Goal: Contribute content: Add original content to the website for others to see

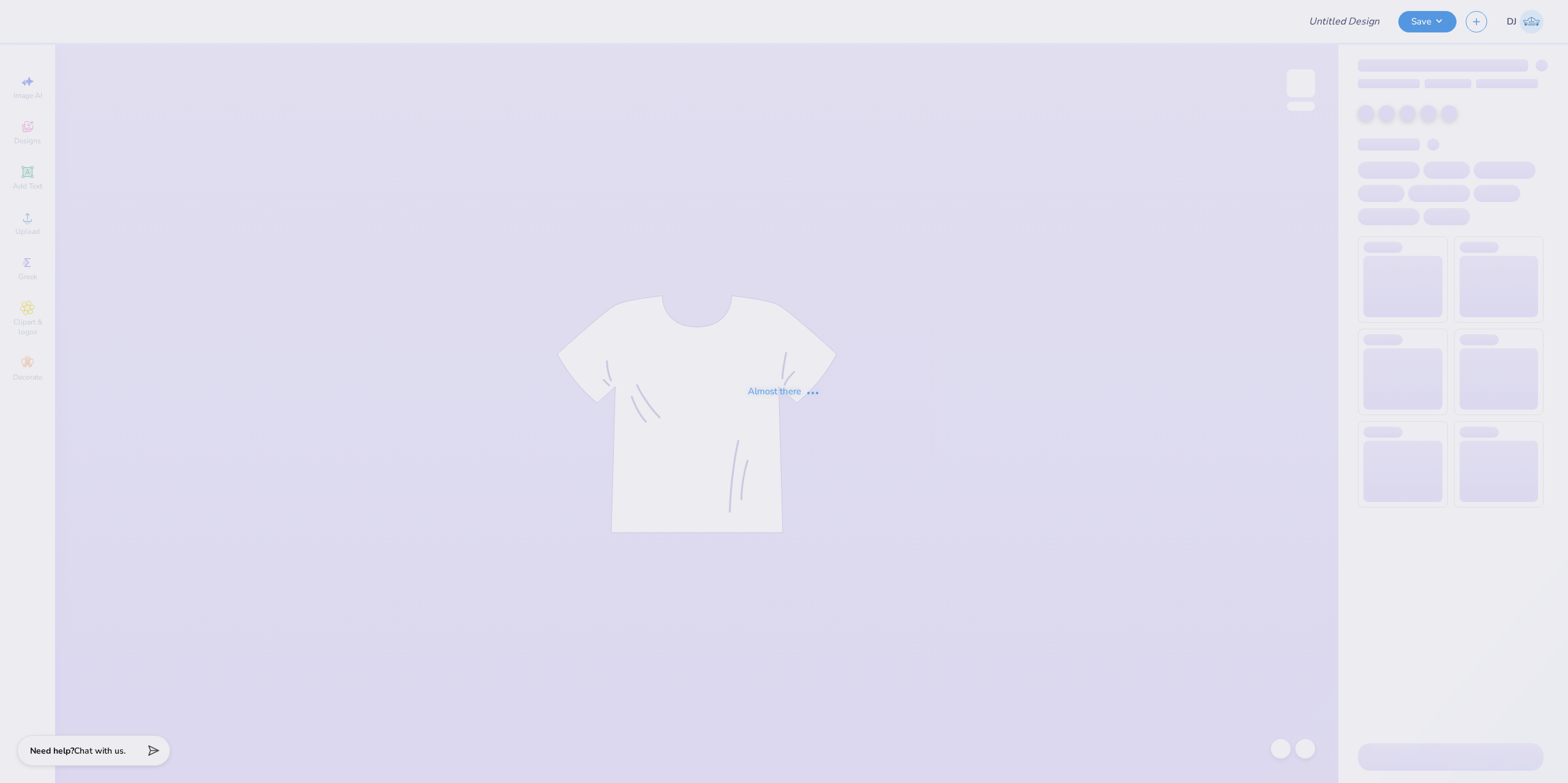
type input "FLiP '29 Shirt Colten"
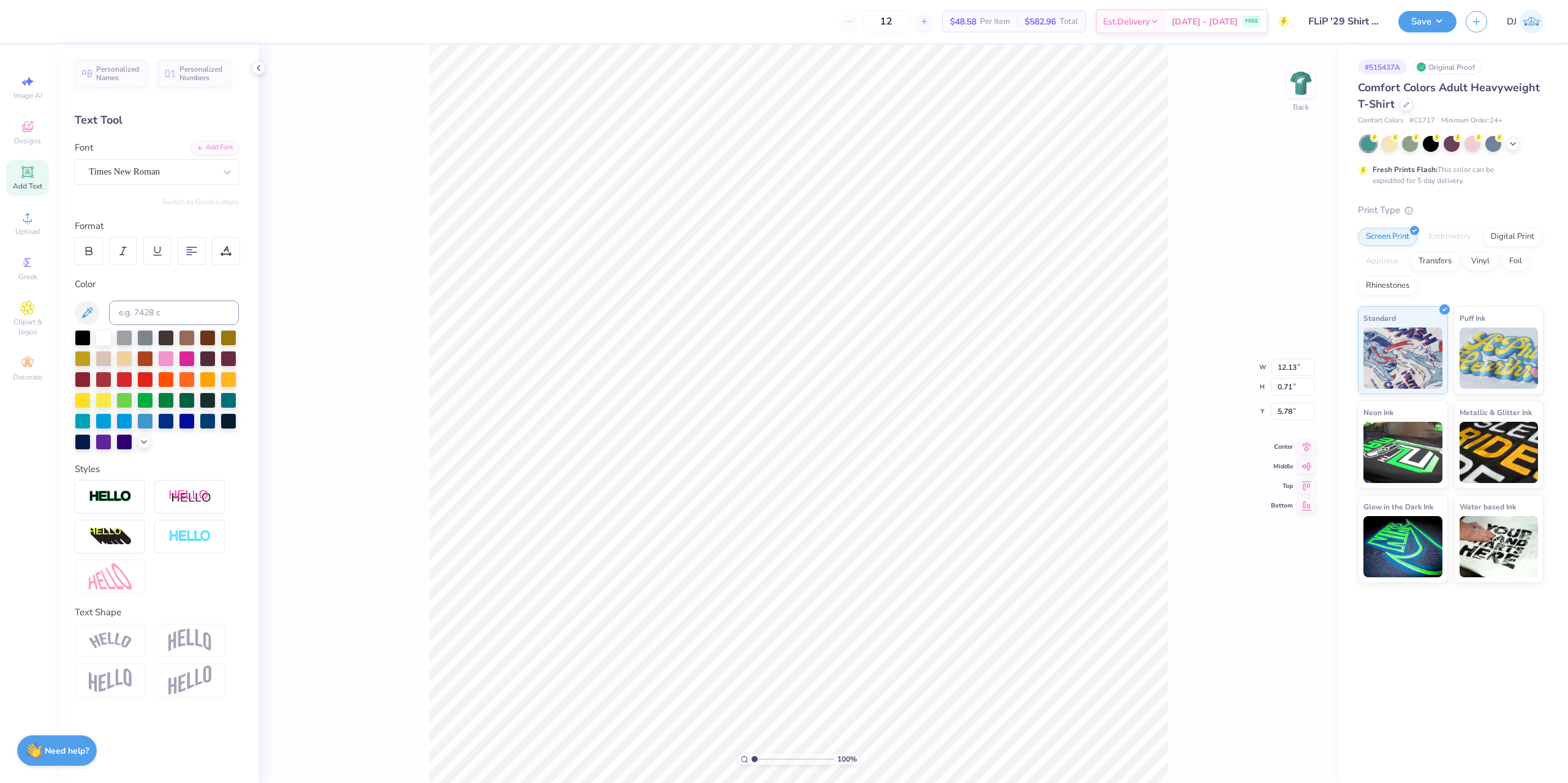
scroll to position [10, 7]
click at [186, 173] on div "Times New Roman" at bounding box center [152, 171] width 129 height 19
click at [34, 173] on icon at bounding box center [27, 171] width 14 height 14
type textarea "®"
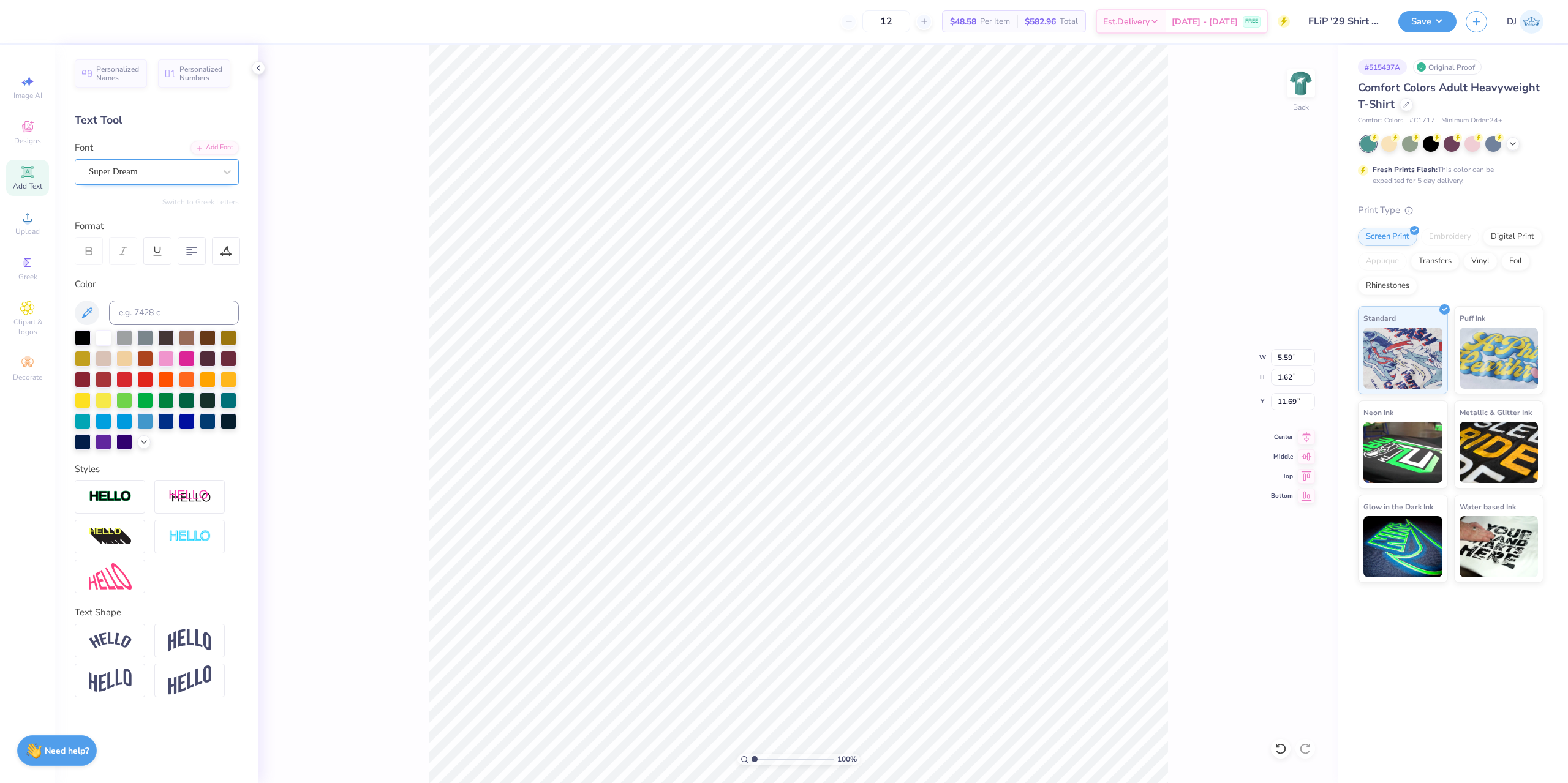
click at [149, 175] on div "Super Dream" at bounding box center [152, 171] width 129 height 19
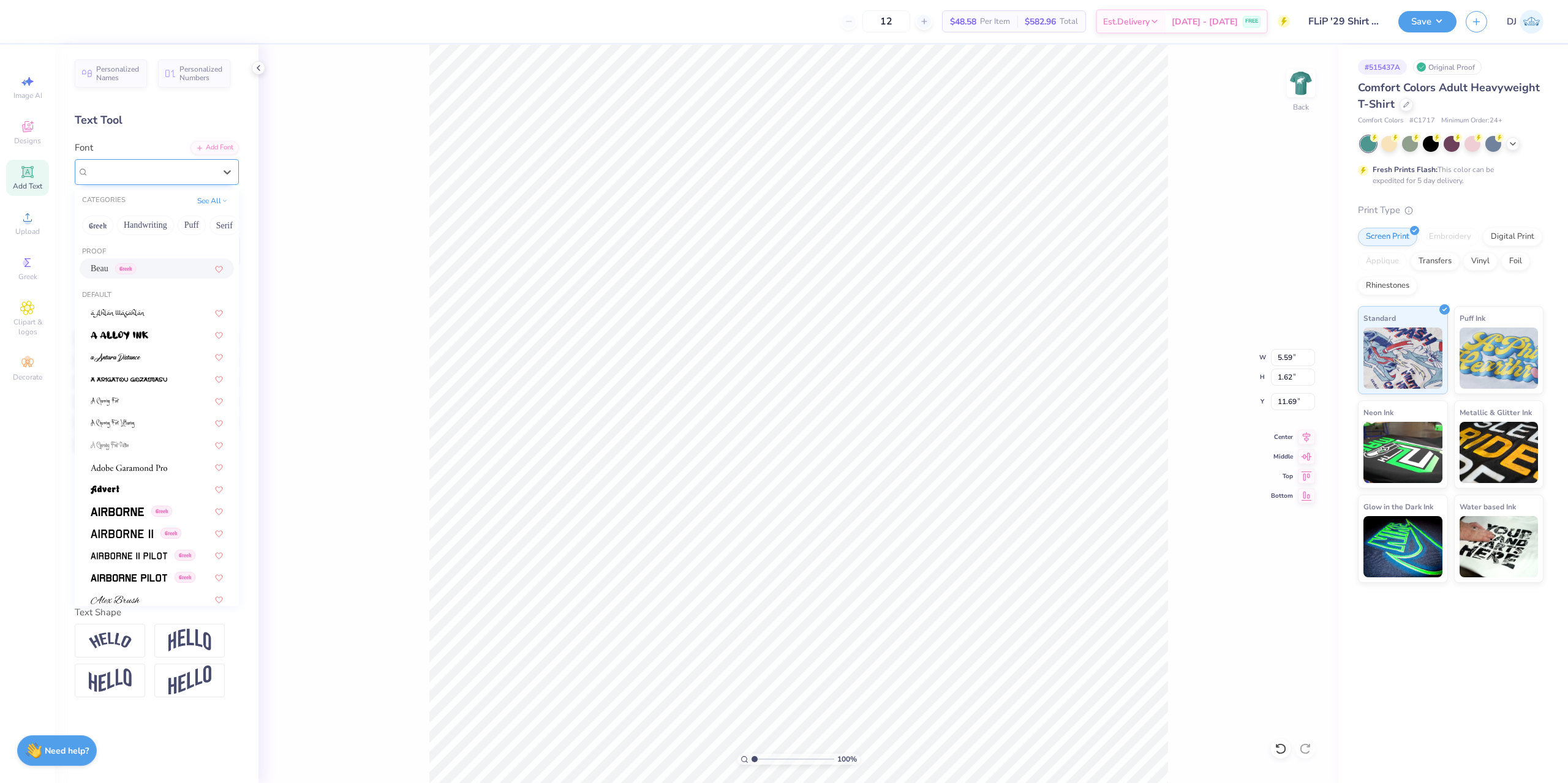
click at [145, 162] on div "Super Dream" at bounding box center [152, 171] width 129 height 19
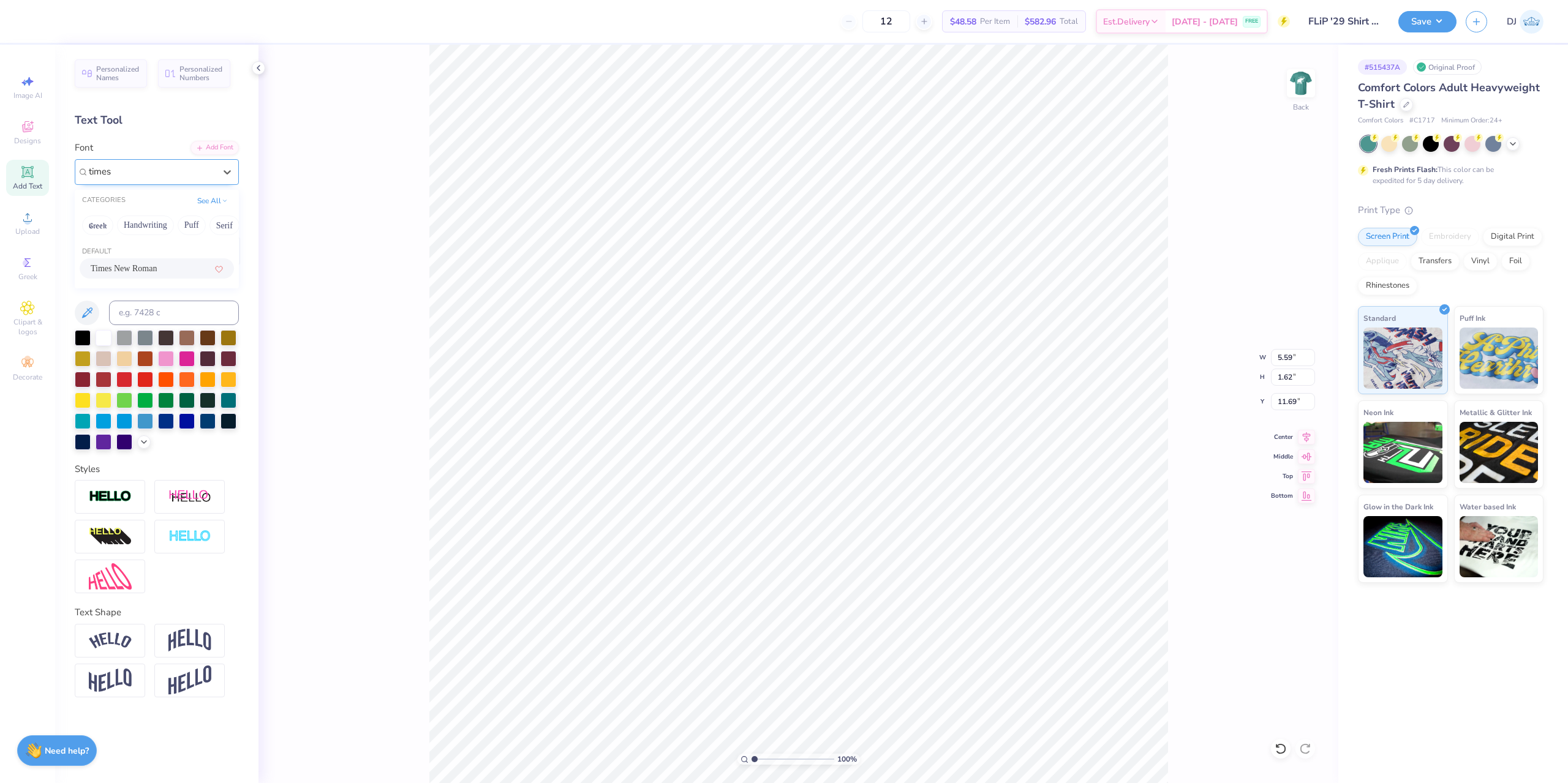
type input "times"
type input "0.21"
type input "0.20"
type input "11.37"
type input "5.58"
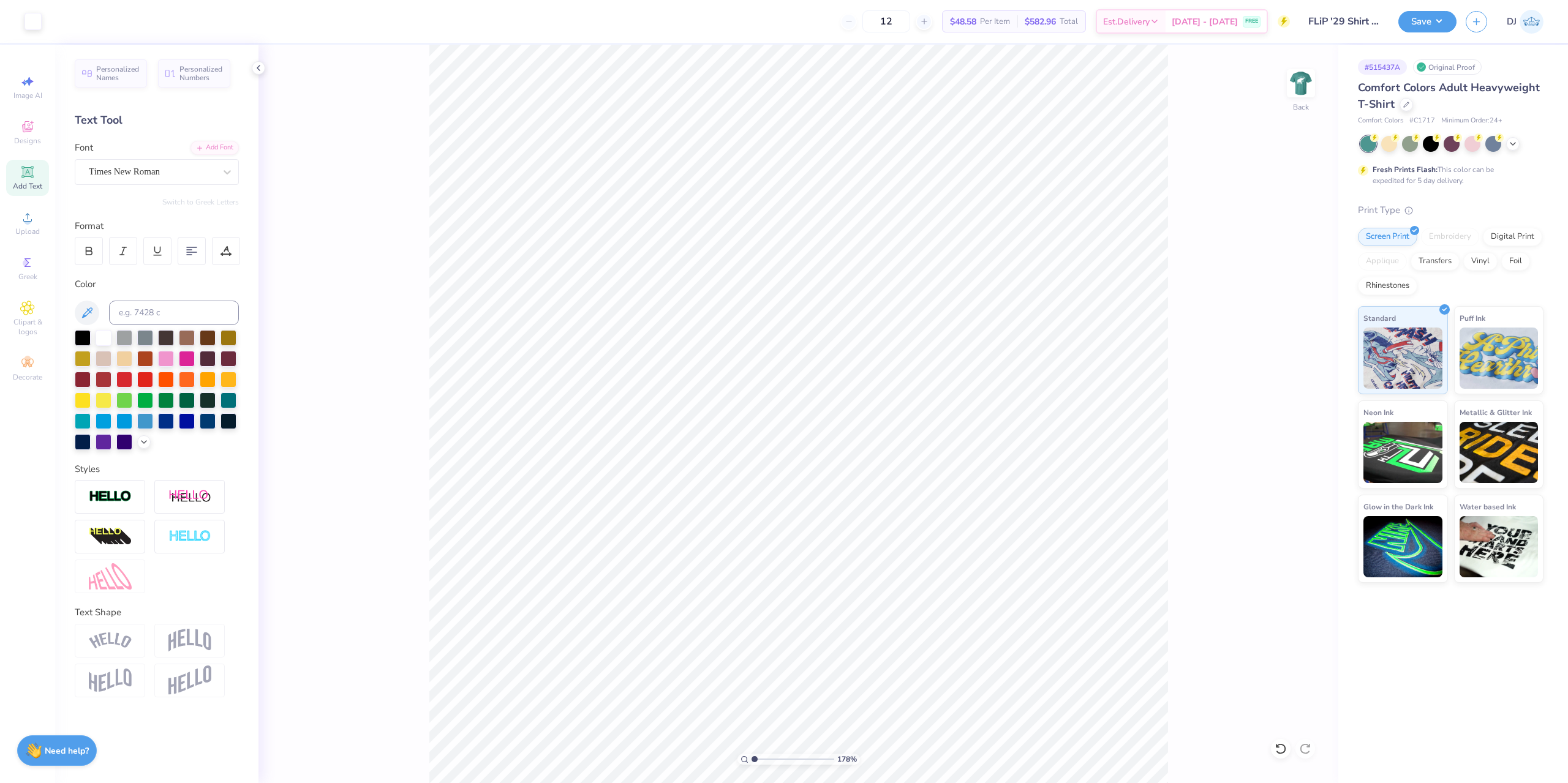
type input "1"
drag, startPoint x: 754, startPoint y: 758, endPoint x: 737, endPoint y: 752, distance: 18.0
click at [752, 753] on input "range" at bounding box center [793, 758] width 83 height 11
click at [1435, 19] on button "Save" at bounding box center [1427, 19] width 58 height 21
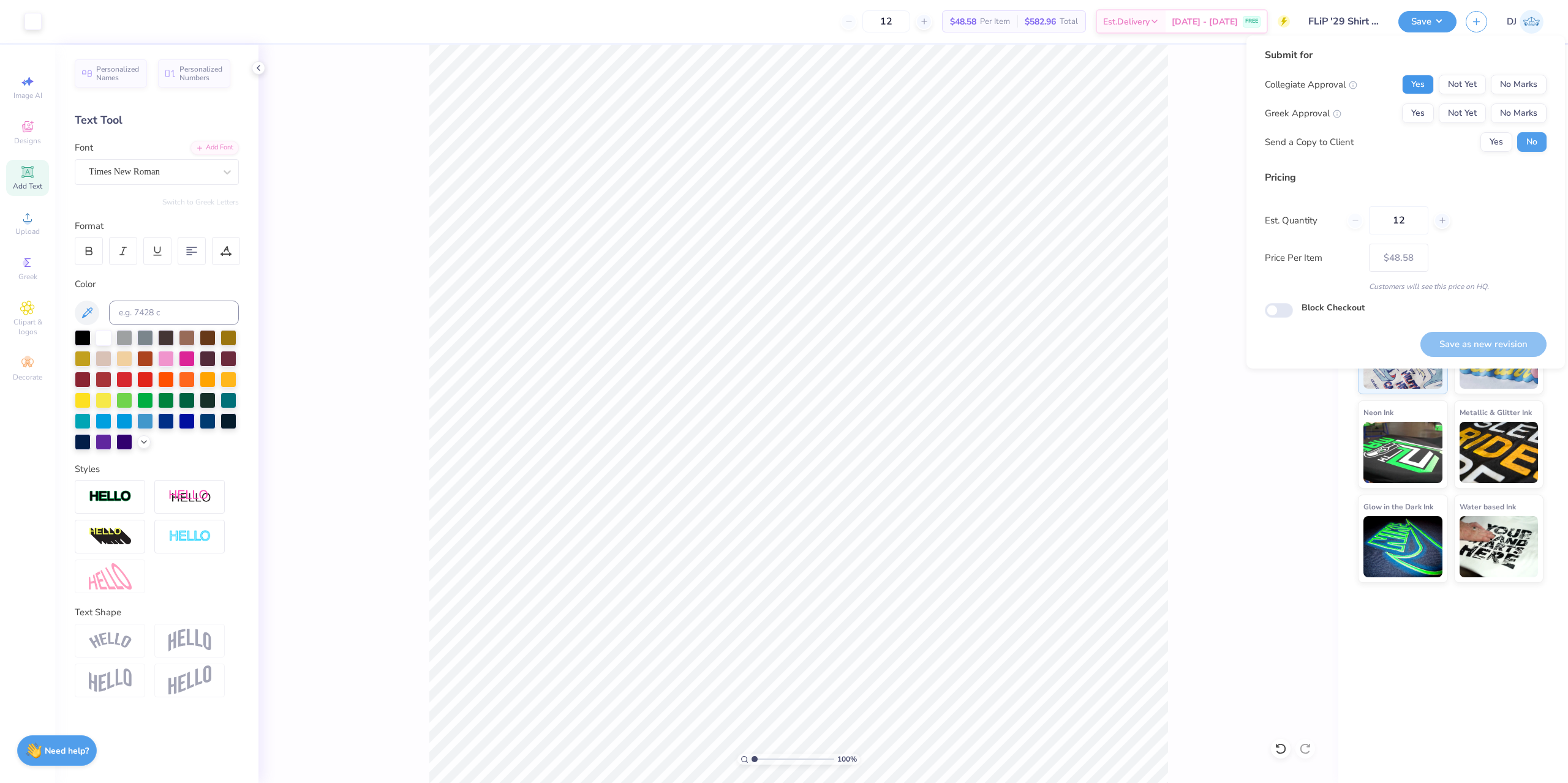
click at [1426, 81] on button "Yes" at bounding box center [1418, 84] width 32 height 19
drag, startPoint x: 1513, startPoint y: 107, endPoint x: 1521, endPoint y: 125, distance: 19.7
click at [1513, 108] on button "No Marks" at bounding box center [1519, 113] width 56 height 19
click at [1495, 350] on button "Save as new revision" at bounding box center [1483, 345] width 126 height 25
type input "– –"
